Goal: Information Seeking & Learning: Learn about a topic

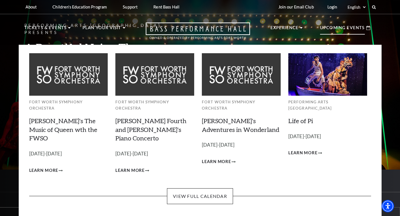
click at [335, 34] on p "Upcoming Events" at bounding box center [342, 29] width 45 height 10
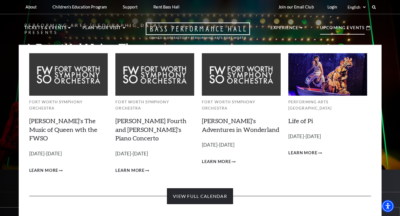
click at [213, 189] on link "View Full Calendar" at bounding box center [200, 197] width 66 height 16
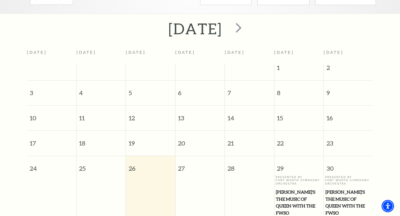
scroll to position [4, 0]
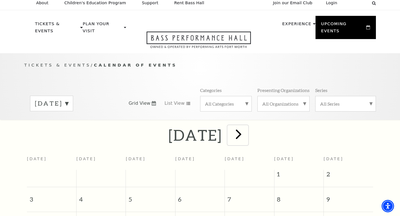
click at [247, 127] on span "next" at bounding box center [239, 134] width 16 height 16
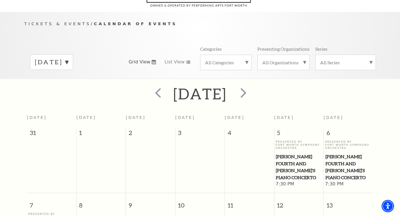
scroll to position [35, 0]
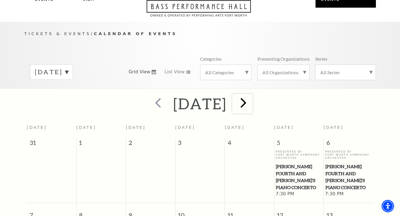
click at [252, 98] on span "next" at bounding box center [244, 103] width 16 height 16
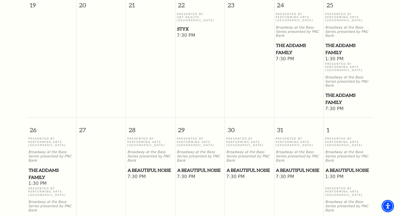
scroll to position [418, 0]
click at [141, 167] on span "A Beautiful Noise" at bounding box center [151, 170] width 46 height 7
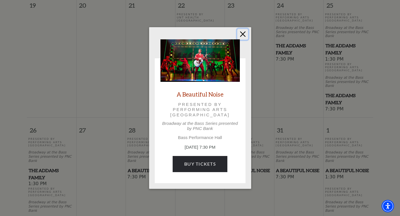
click at [245, 36] on button "Close" at bounding box center [242, 34] width 11 height 11
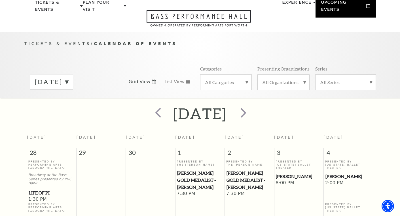
scroll to position [0, 0]
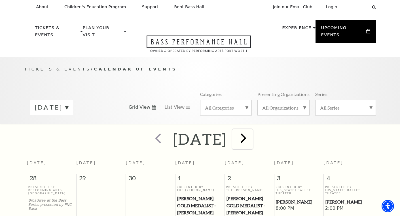
click at [252, 134] on span "next" at bounding box center [244, 138] width 16 height 16
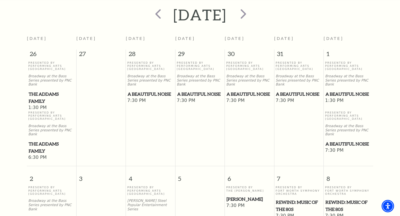
scroll to position [126, 0]
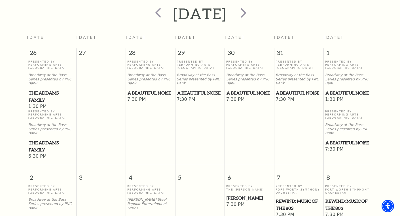
click at [247, 83] on div "Presented By Performing Arts Fort Worth Broadway at the Bass Series presented b…" at bounding box center [249, 78] width 47 height 37
click at [241, 90] on span "A Beautiful Noise" at bounding box center [250, 93] width 46 height 7
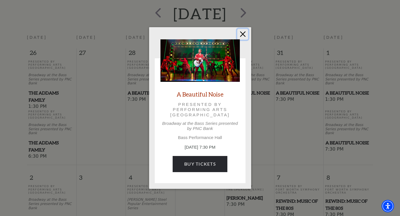
click at [245, 36] on button "Close" at bounding box center [242, 34] width 11 height 11
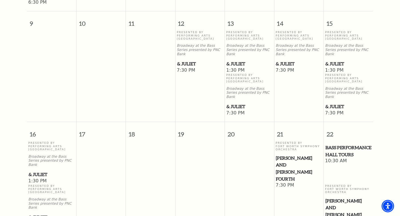
scroll to position [392, 0]
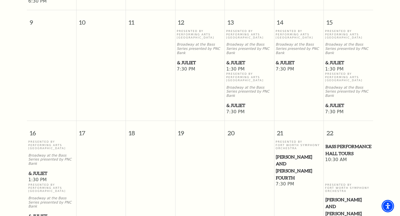
click at [237, 59] on span "& Juliet" at bounding box center [250, 62] width 46 height 7
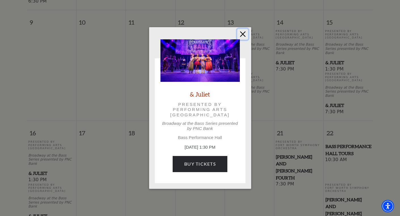
click at [240, 35] on button "Close" at bounding box center [242, 34] width 11 height 11
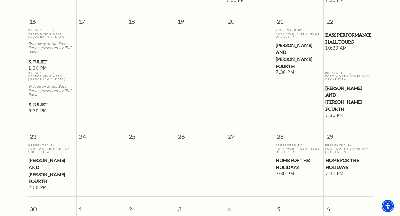
scroll to position [518, 0]
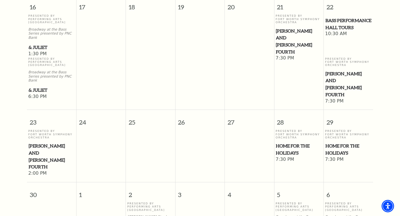
click at [294, 143] on span "Home for the Holidays" at bounding box center [299, 150] width 46 height 14
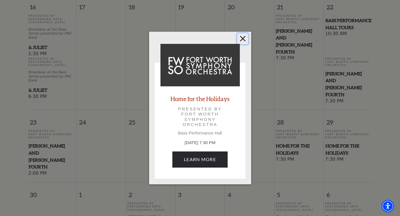
click at [242, 38] on button "Close" at bounding box center [242, 38] width 11 height 11
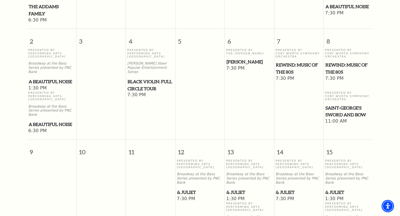
scroll to position [0, 0]
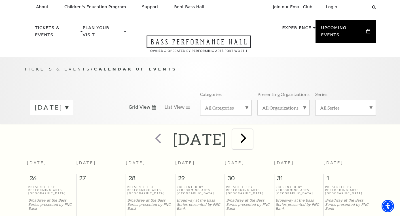
click at [252, 131] on span "next" at bounding box center [244, 138] width 16 height 16
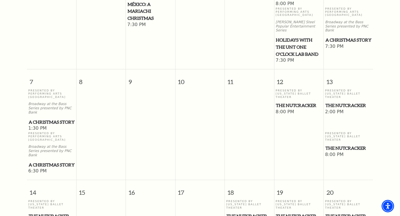
scroll to position [228, 0]
click at [289, 102] on span "The Nutcracker" at bounding box center [299, 105] width 46 height 7
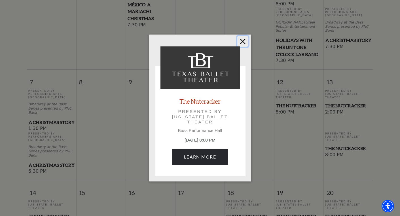
click at [246, 38] on button "Close" at bounding box center [242, 41] width 11 height 11
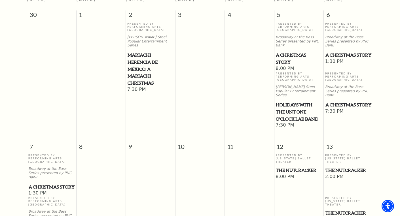
scroll to position [0, 0]
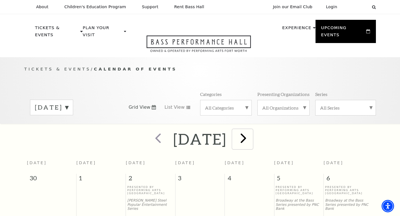
click at [252, 134] on span "next" at bounding box center [244, 138] width 16 height 16
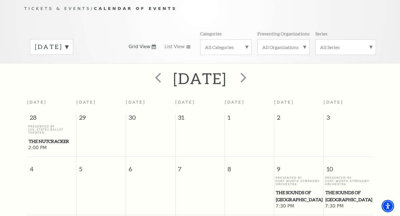
scroll to position [152, 0]
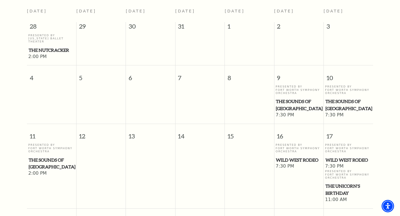
click at [292, 98] on span "The Sounds of [GEOGRAPHIC_DATA]" at bounding box center [299, 105] width 46 height 14
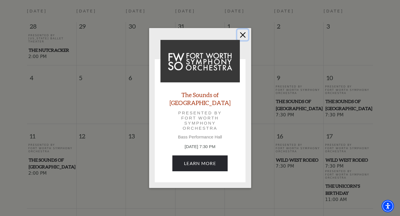
click at [244, 40] on button "Close" at bounding box center [242, 35] width 11 height 11
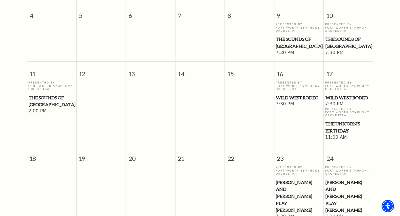
scroll to position [216, 0]
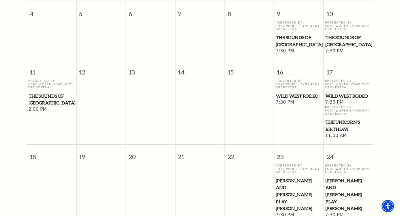
click at [293, 93] on span "Wild West Rodeo" at bounding box center [299, 96] width 46 height 7
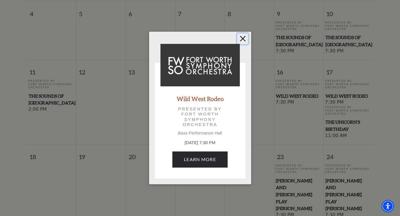
click at [245, 38] on button "Close" at bounding box center [242, 38] width 11 height 11
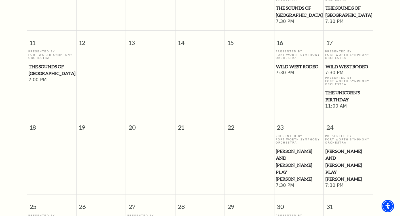
scroll to position [315, 0]
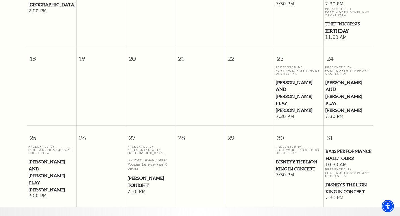
click at [334, 182] on span "Disney's The Lion King in Concert" at bounding box center [349, 189] width 46 height 14
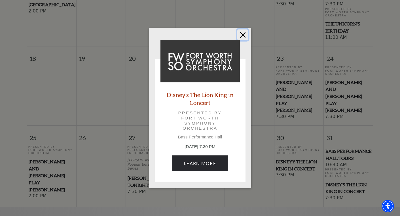
click at [239, 35] on button "Close" at bounding box center [242, 35] width 11 height 11
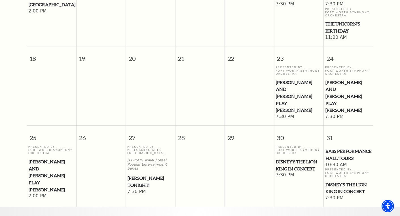
click at [349, 182] on span "Disney's The Lion King in Concert" at bounding box center [349, 189] width 46 height 14
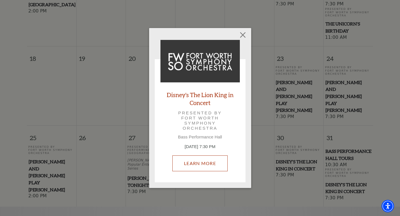
click at [201, 164] on link "Learn More" at bounding box center [200, 164] width 55 height 16
